Goal: Participate in discussion

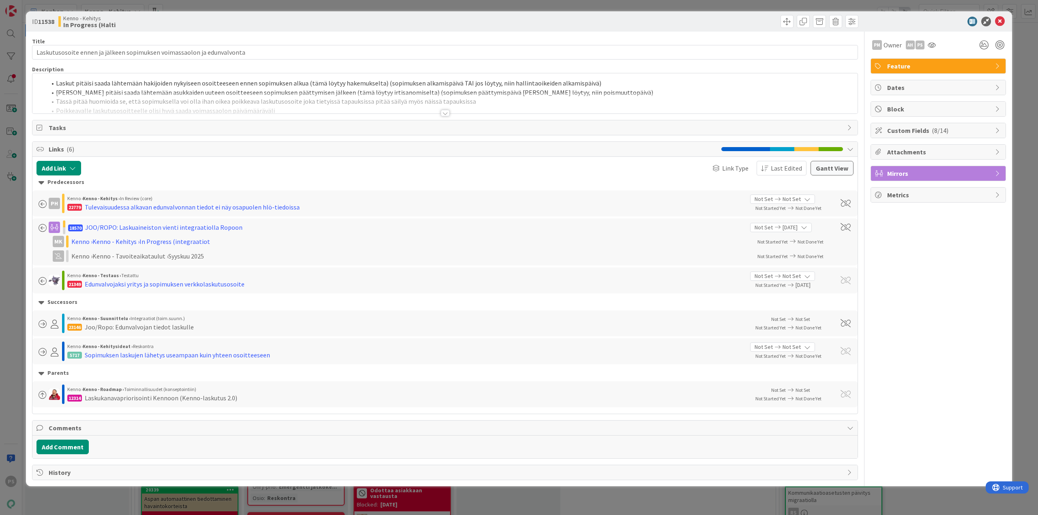
click at [446, 114] on div at bounding box center [445, 113] width 9 height 6
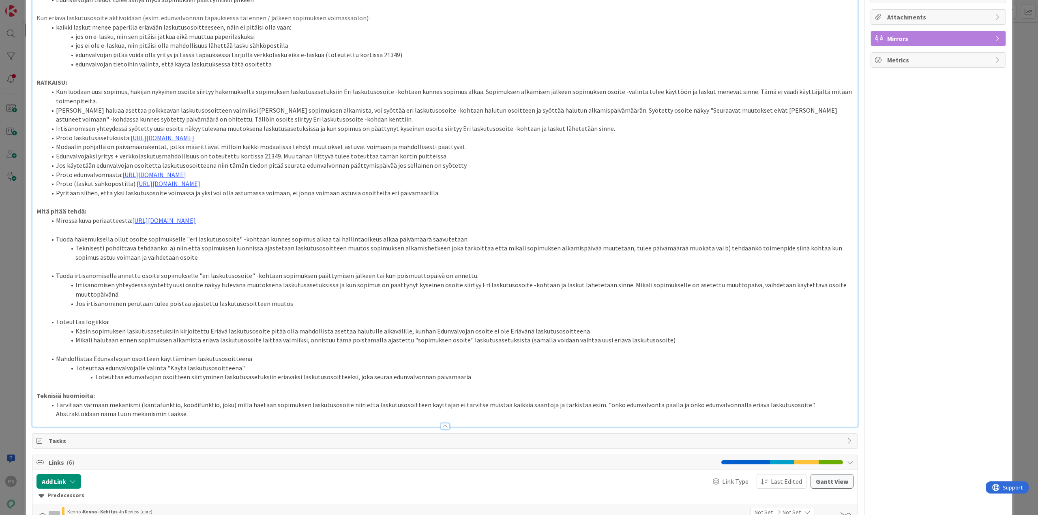
scroll to position [162, 0]
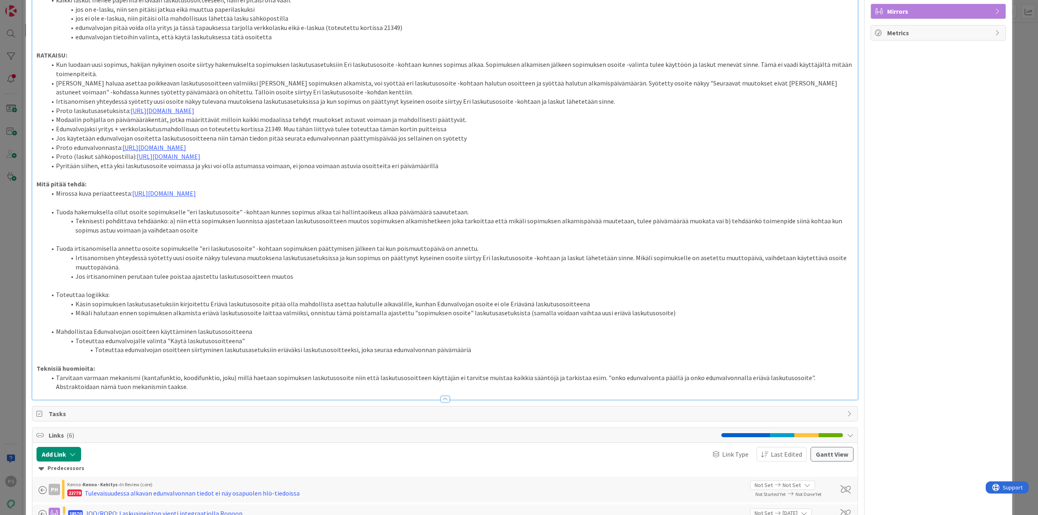
click at [441, 357] on div at bounding box center [445, 399] width 9 height 6
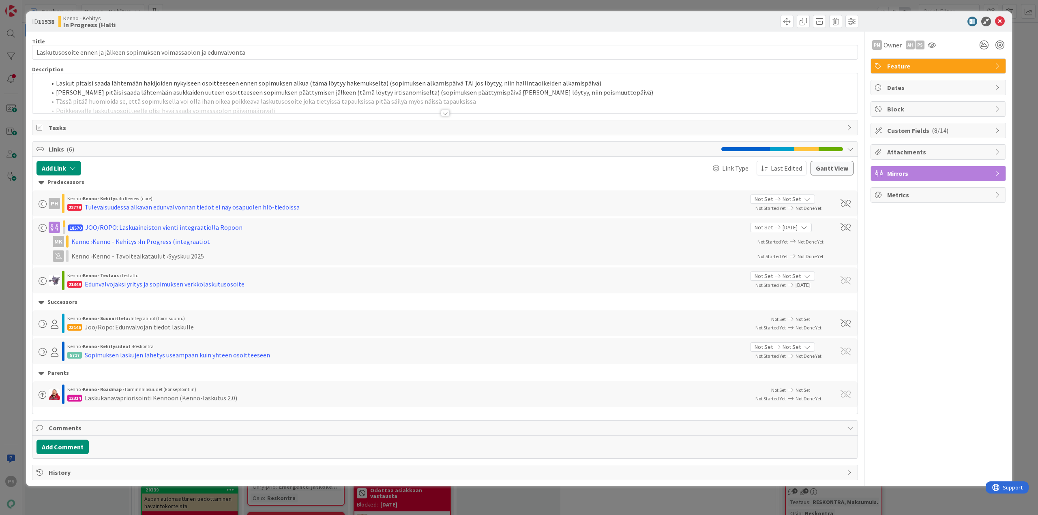
scroll to position [0, 0]
click at [681, 19] on icon at bounding box center [1000, 22] width 10 height 10
